Goal: Task Accomplishment & Management: Use online tool/utility

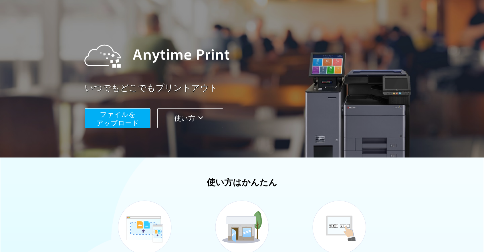
scroll to position [114, 0]
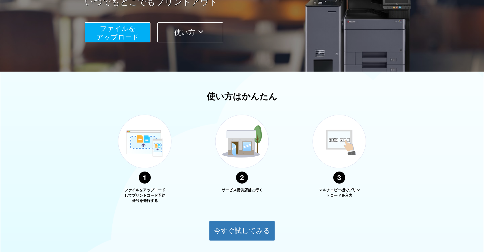
click at [119, 40] on span "ファイルを ​​アップロード" at bounding box center [117, 33] width 43 height 16
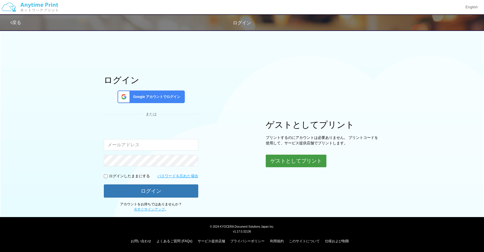
click at [280, 164] on button "ゲストとしてプリント" at bounding box center [296, 160] width 61 height 13
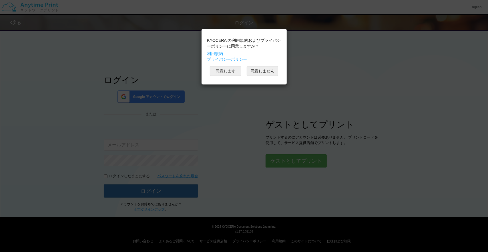
click at [236, 69] on button "同意します" at bounding box center [225, 71] width 31 height 10
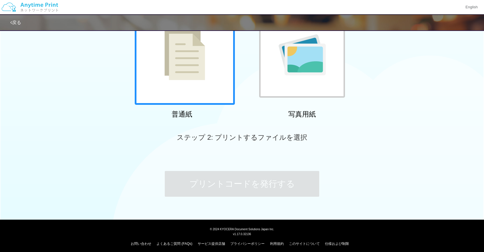
scroll to position [66, 0]
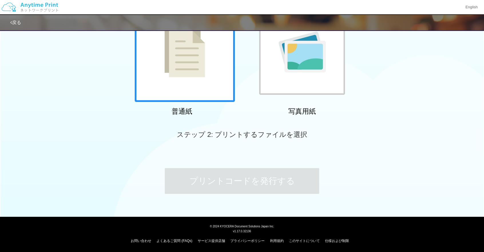
click at [216, 64] on div at bounding box center [185, 52] width 100 height 100
click at [232, 138] on span "ステップ 2: プリントするファイルを選択" at bounding box center [242, 134] width 130 height 8
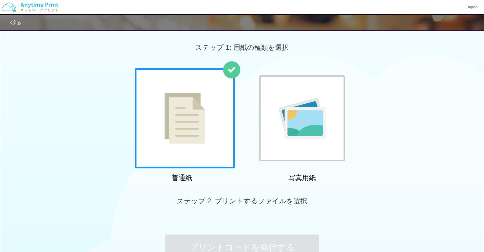
click at [212, 90] on div at bounding box center [185, 118] width 100 height 100
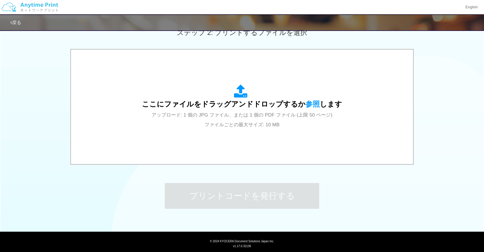
scroll to position [183, 0]
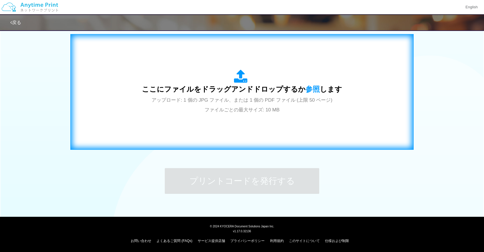
click at [240, 79] on icon at bounding box center [242, 76] width 16 height 14
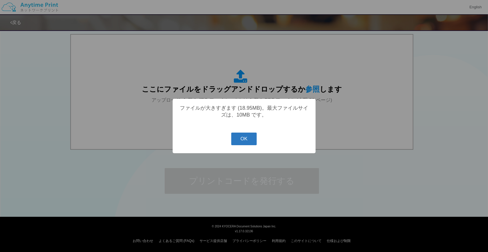
click at [244, 138] on button "OK" at bounding box center [243, 138] width 25 height 13
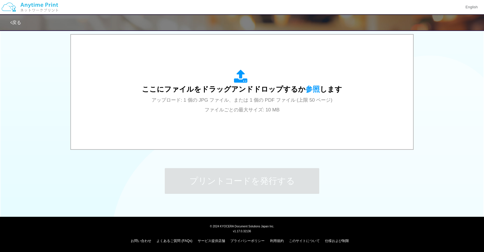
click at [423, 29] on div "戻る" at bounding box center [242, 22] width 484 height 17
